Goal: Task Accomplishment & Management: Use online tool/utility

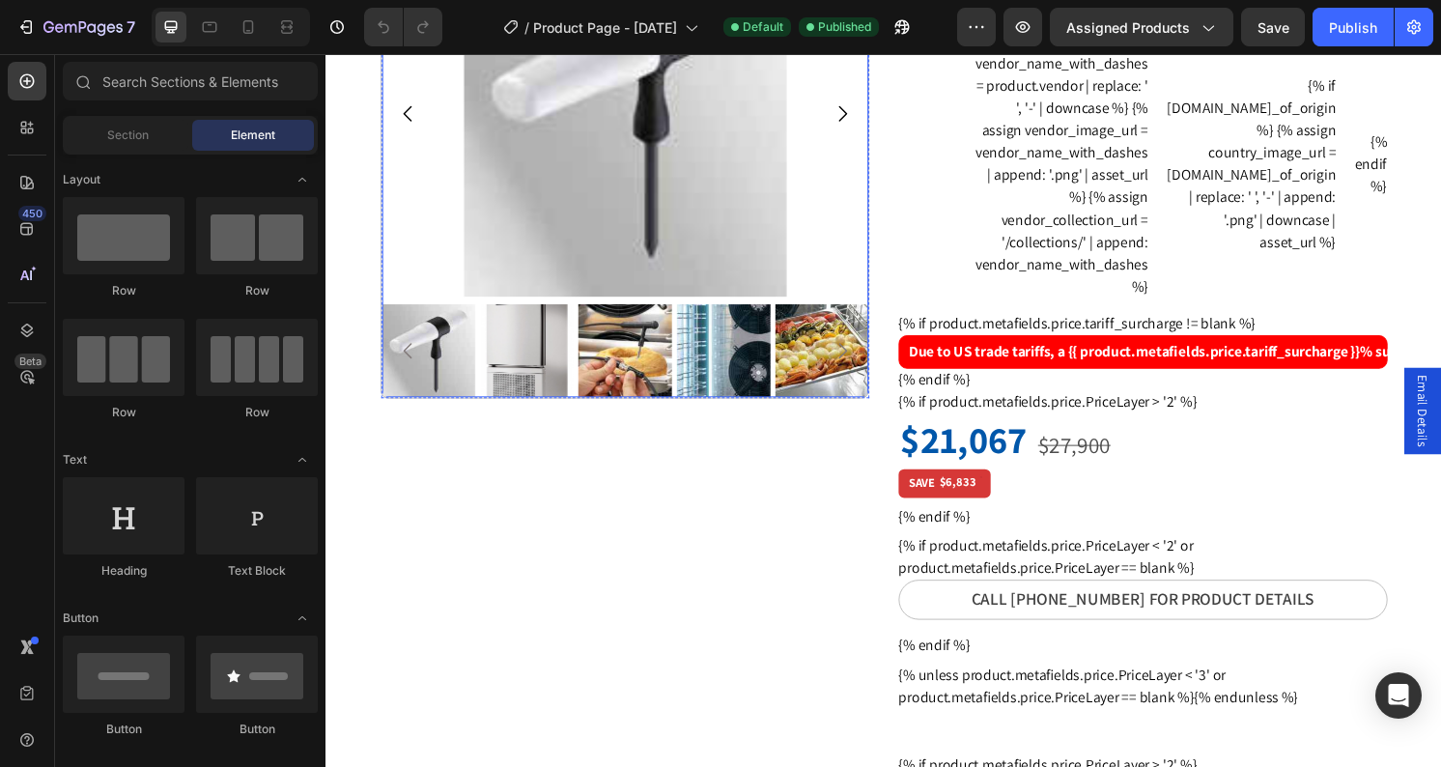
scroll to position [65, 0]
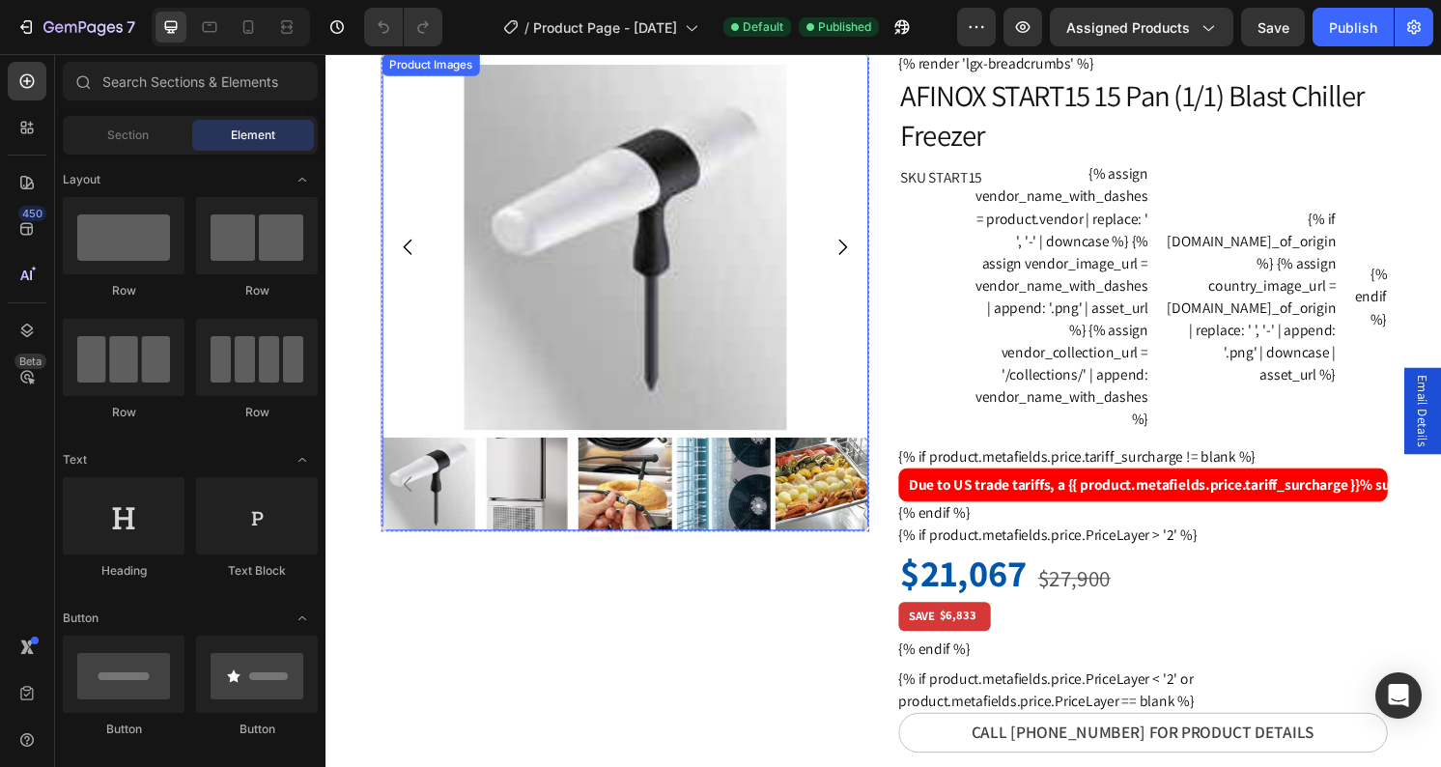
click at [453, 378] on img at bounding box center [637, 255] width 506 height 380
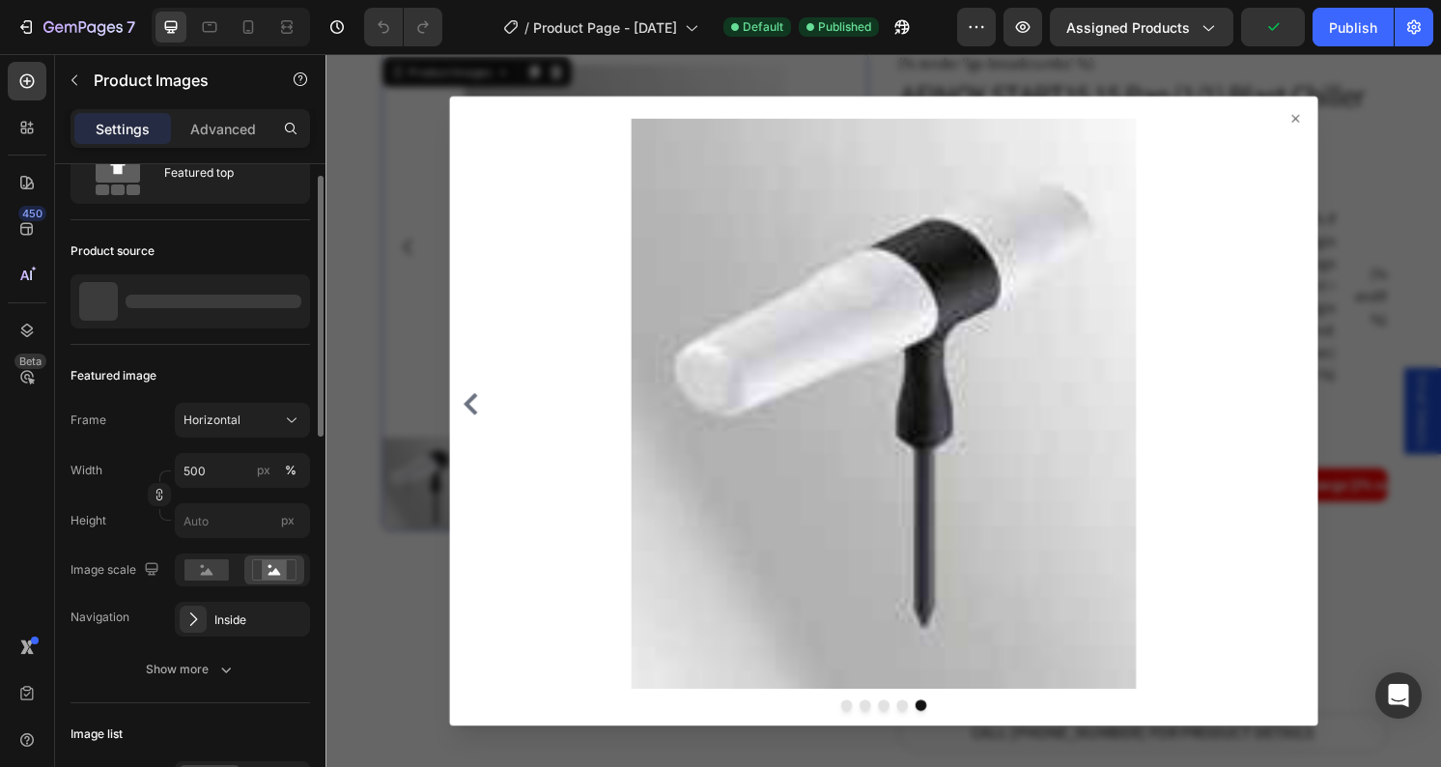
scroll to position [125, 0]
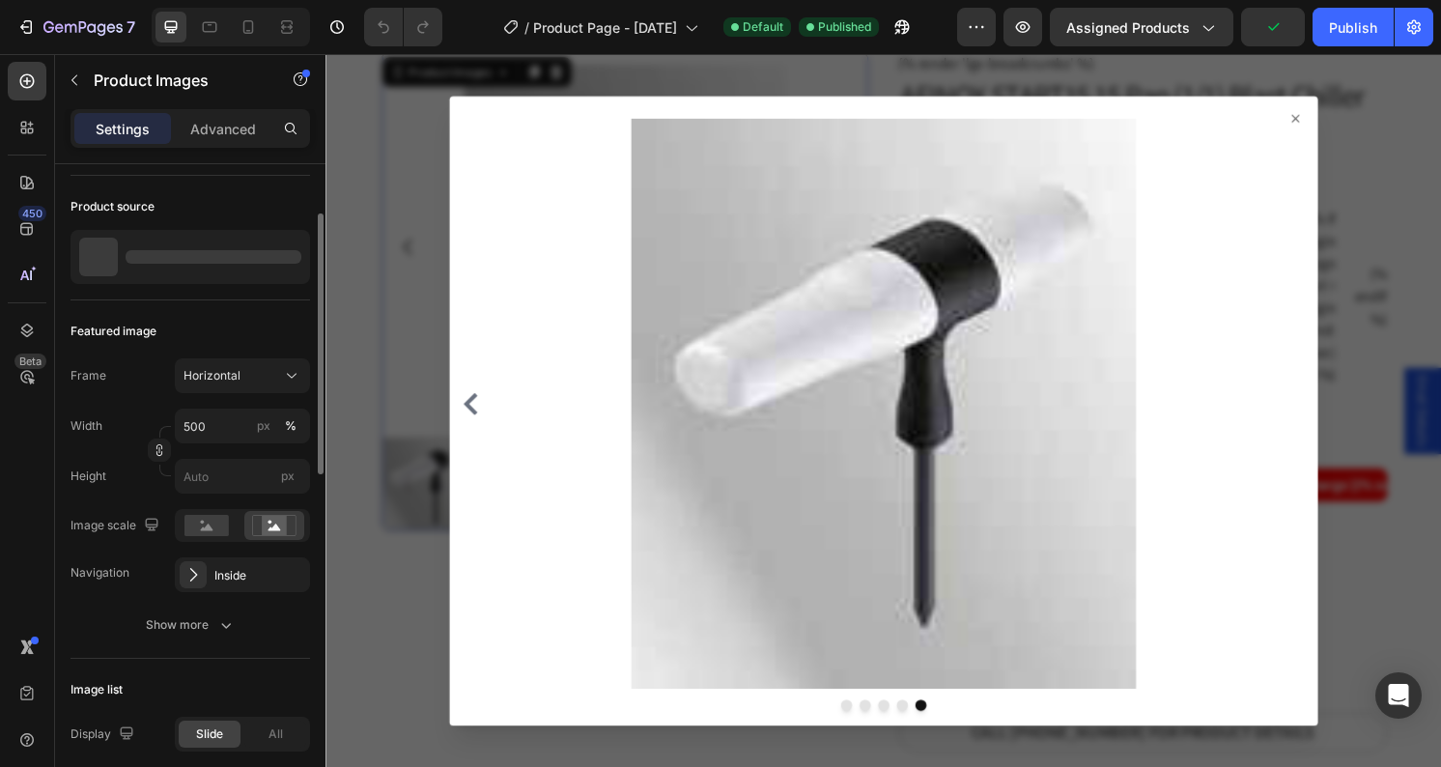
click at [390, 645] on div at bounding box center [905, 424] width 1159 height 741
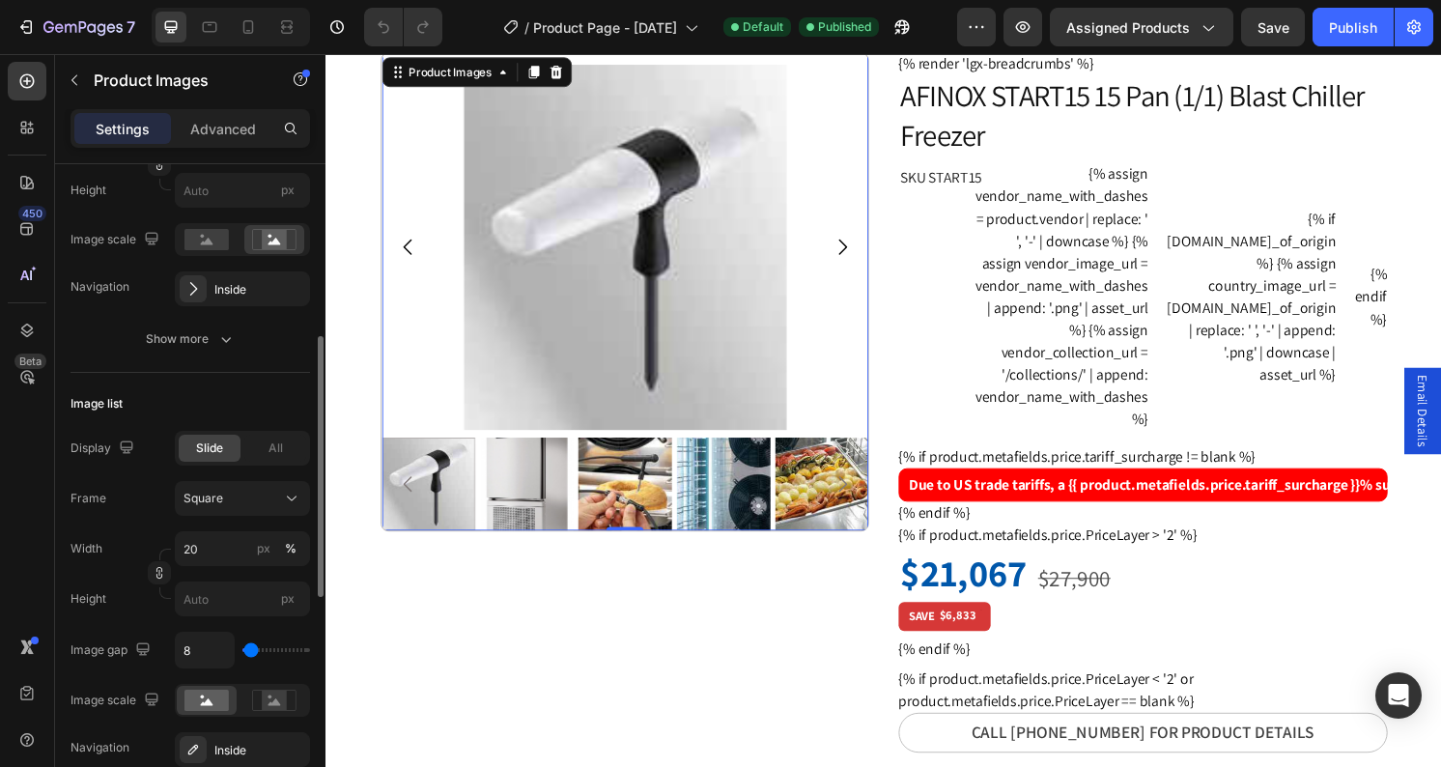
scroll to position [405, 0]
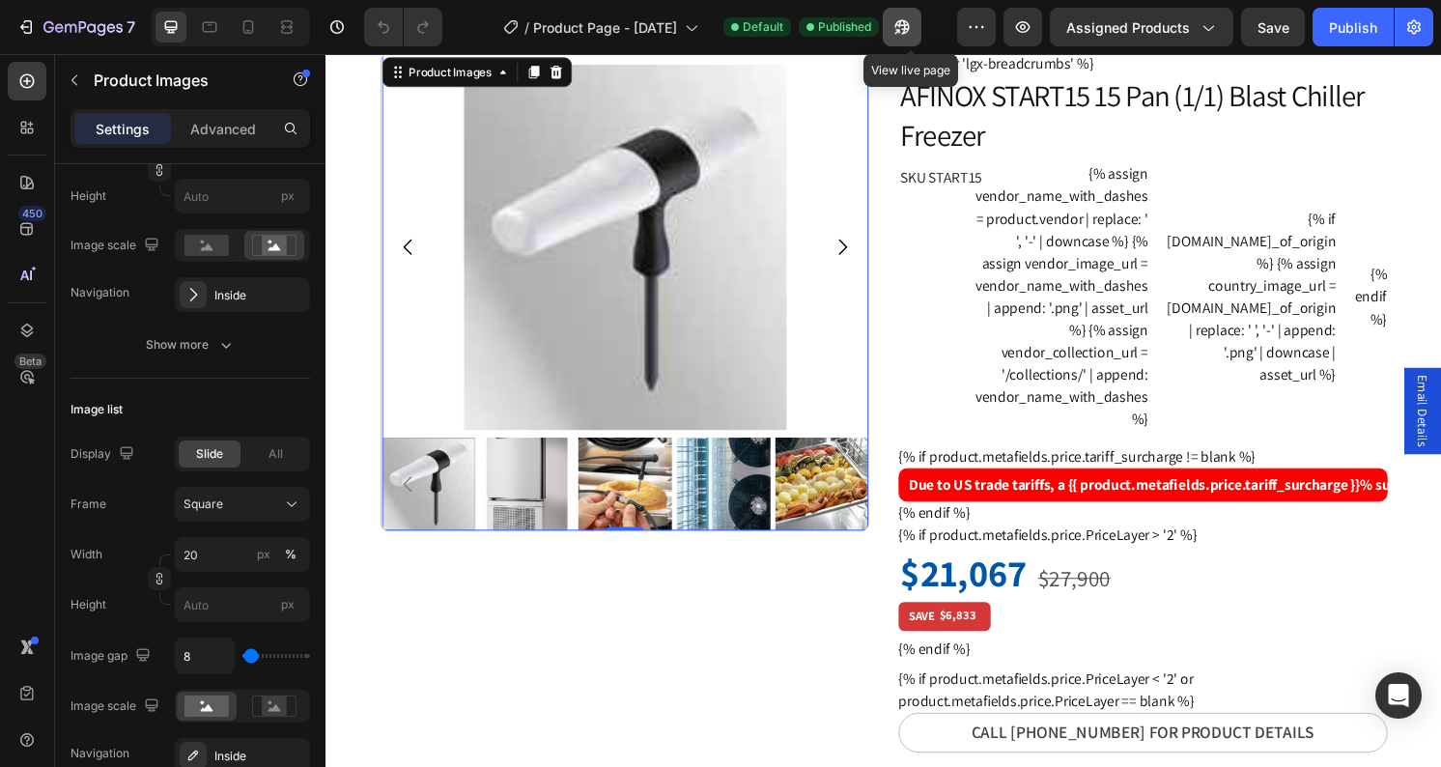
click at [900, 31] on icon "button" at bounding box center [898, 31] width 5 height 5
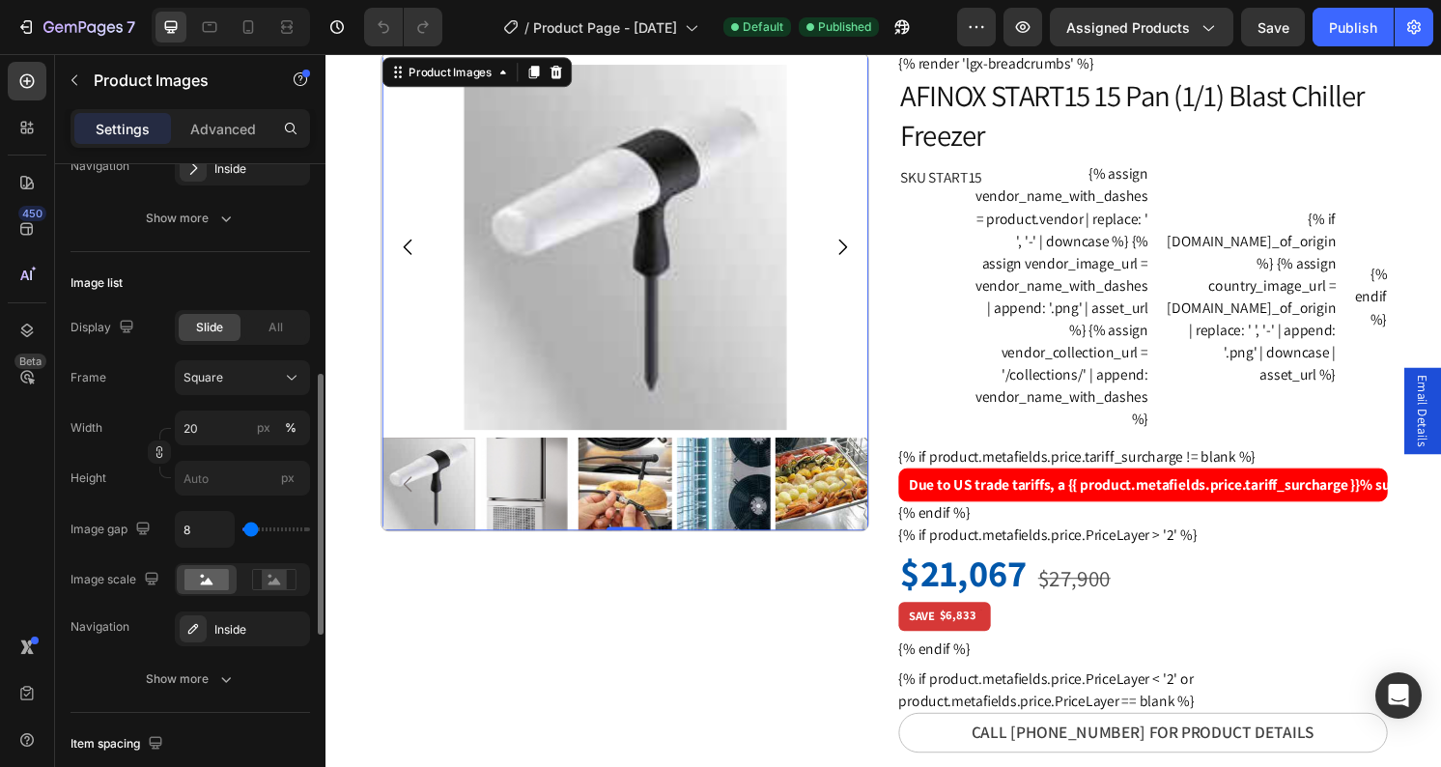
scroll to position [535, 0]
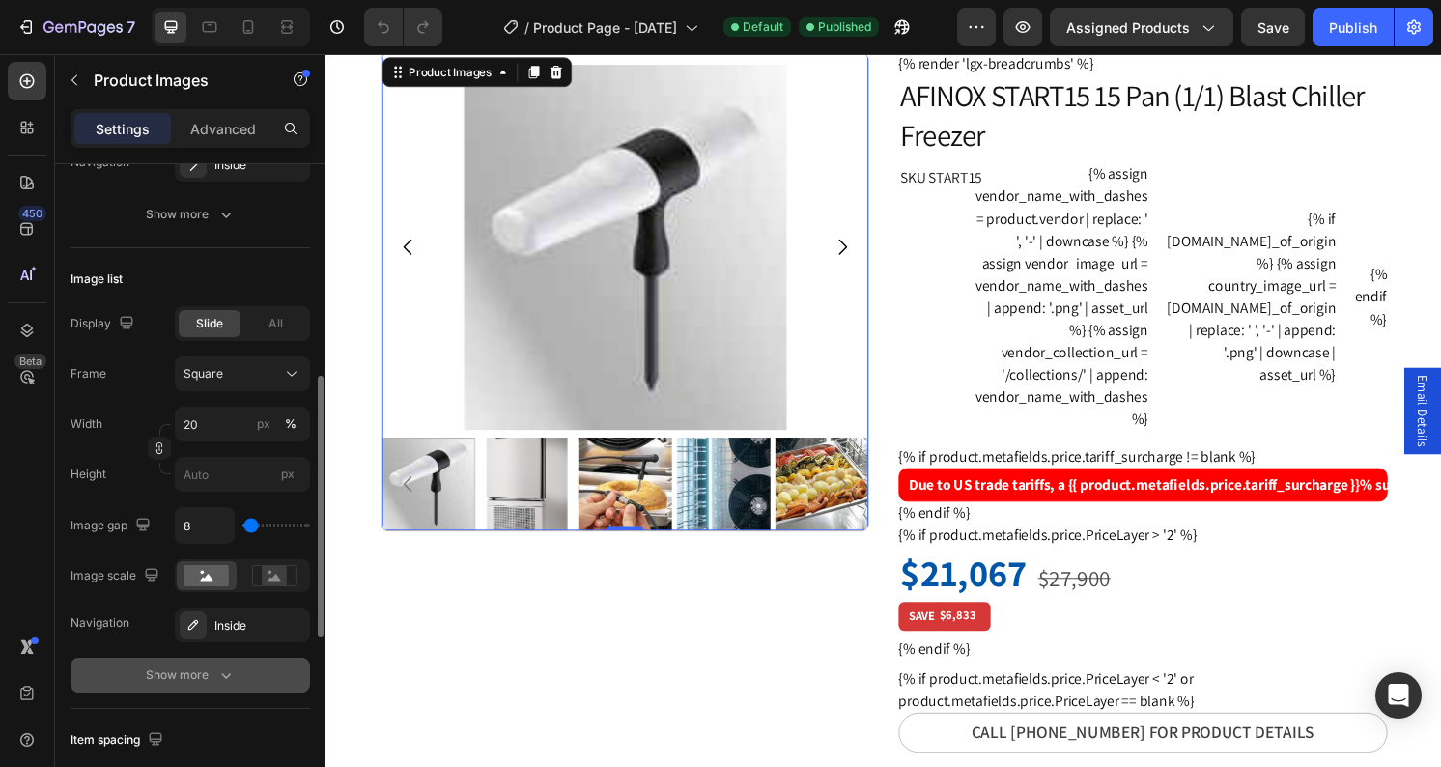
click at [202, 676] on div "Show more" at bounding box center [191, 675] width 90 height 19
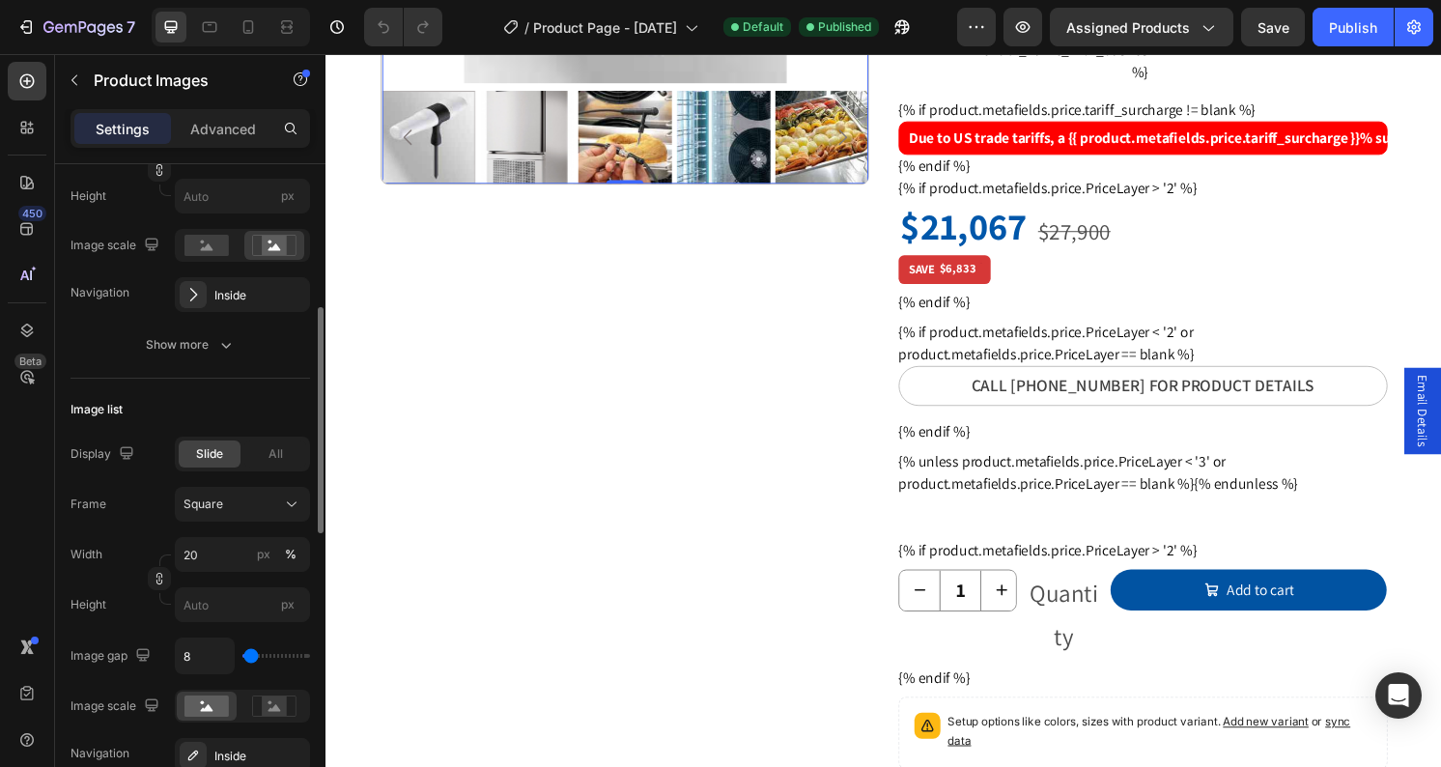
scroll to position [403, 0]
click at [295, 297] on icon "button" at bounding box center [289, 296] width 15 height 15
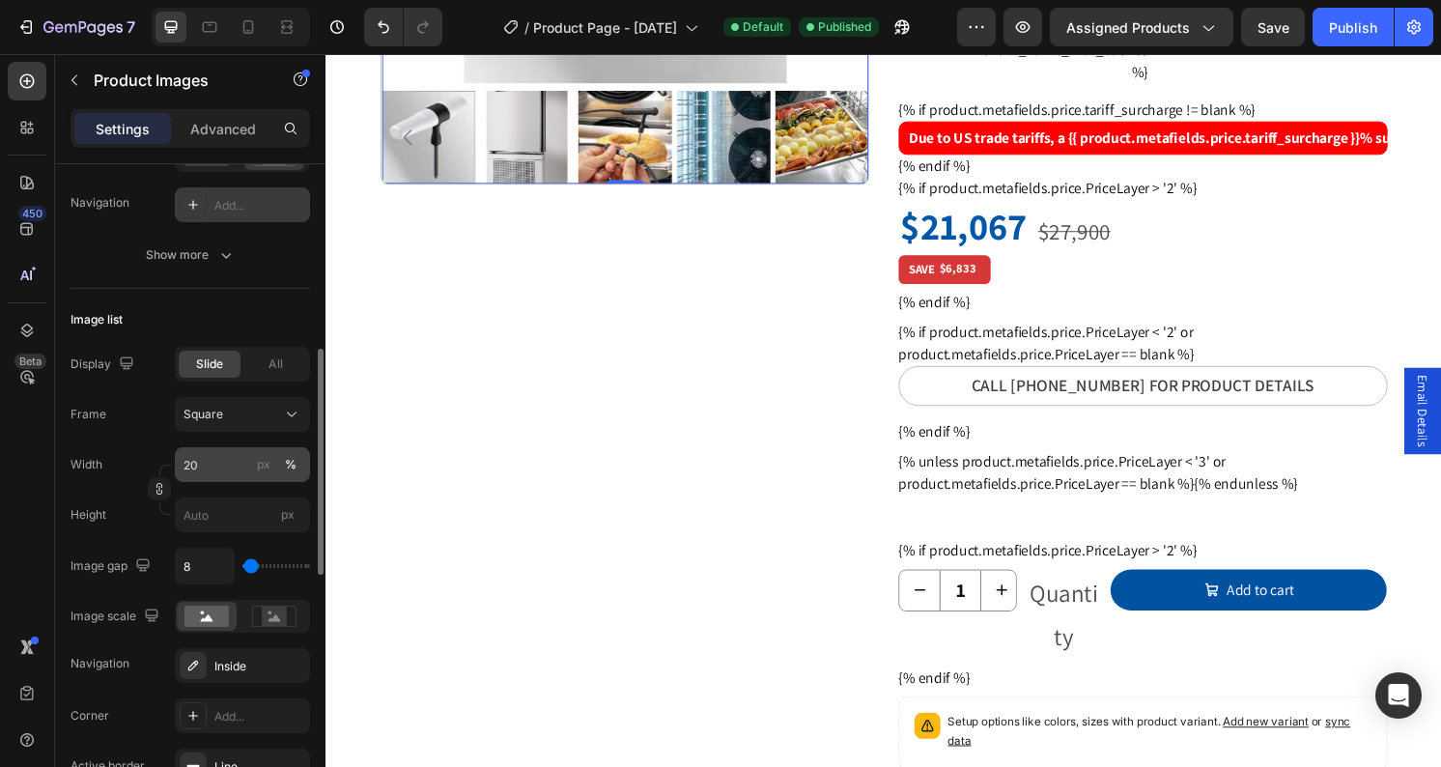
scroll to position [512, 0]
